Goal: Information Seeking & Learning: Check status

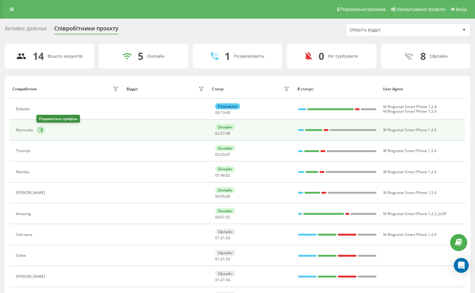
click at [39, 131] on icon at bounding box center [41, 130] width 5 height 5
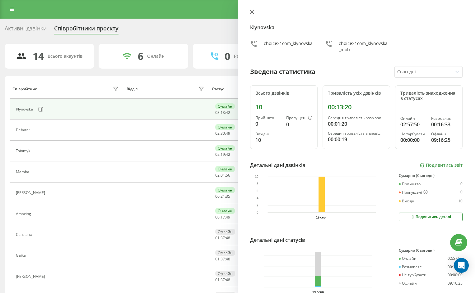
click at [250, 11] on icon at bounding box center [252, 12] width 4 height 4
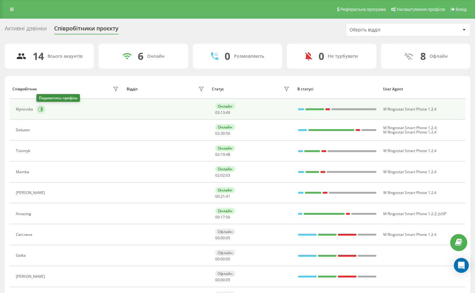
click at [41, 110] on icon at bounding box center [40, 109] width 5 height 5
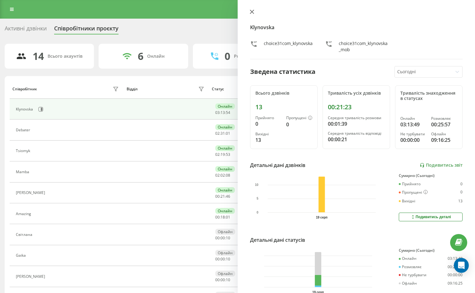
click at [253, 12] on icon at bounding box center [252, 12] width 4 height 4
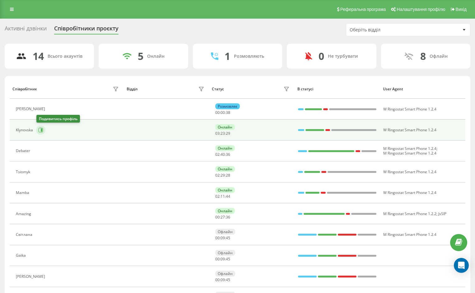
click at [42, 130] on icon at bounding box center [42, 130] width 2 height 3
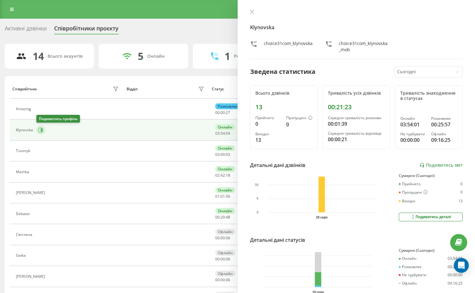
click at [41, 132] on icon at bounding box center [42, 130] width 2 height 3
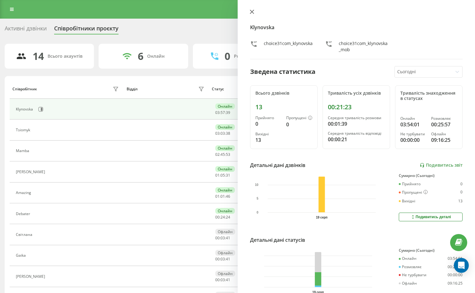
click at [256, 11] on div at bounding box center [356, 12] width 213 height 6
